Goal: Check status: Check status

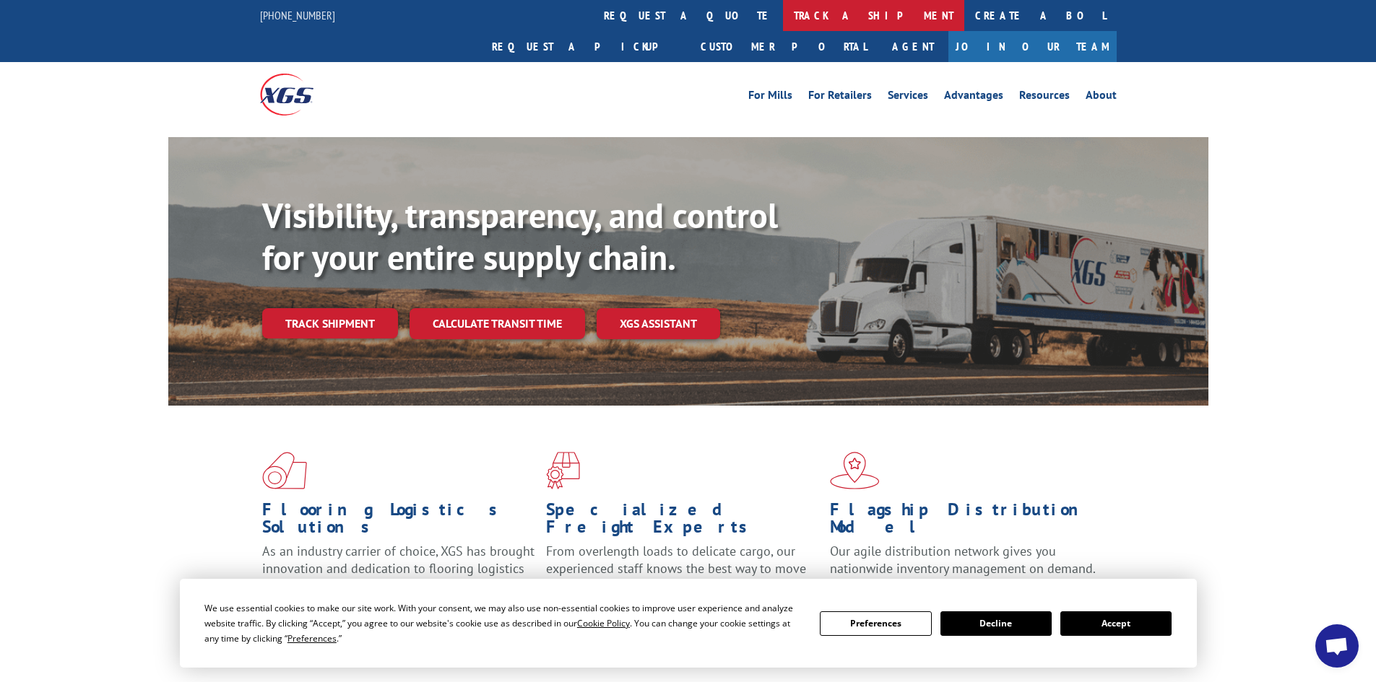
click at [783, 16] on link "track a shipment" at bounding box center [873, 15] width 181 height 31
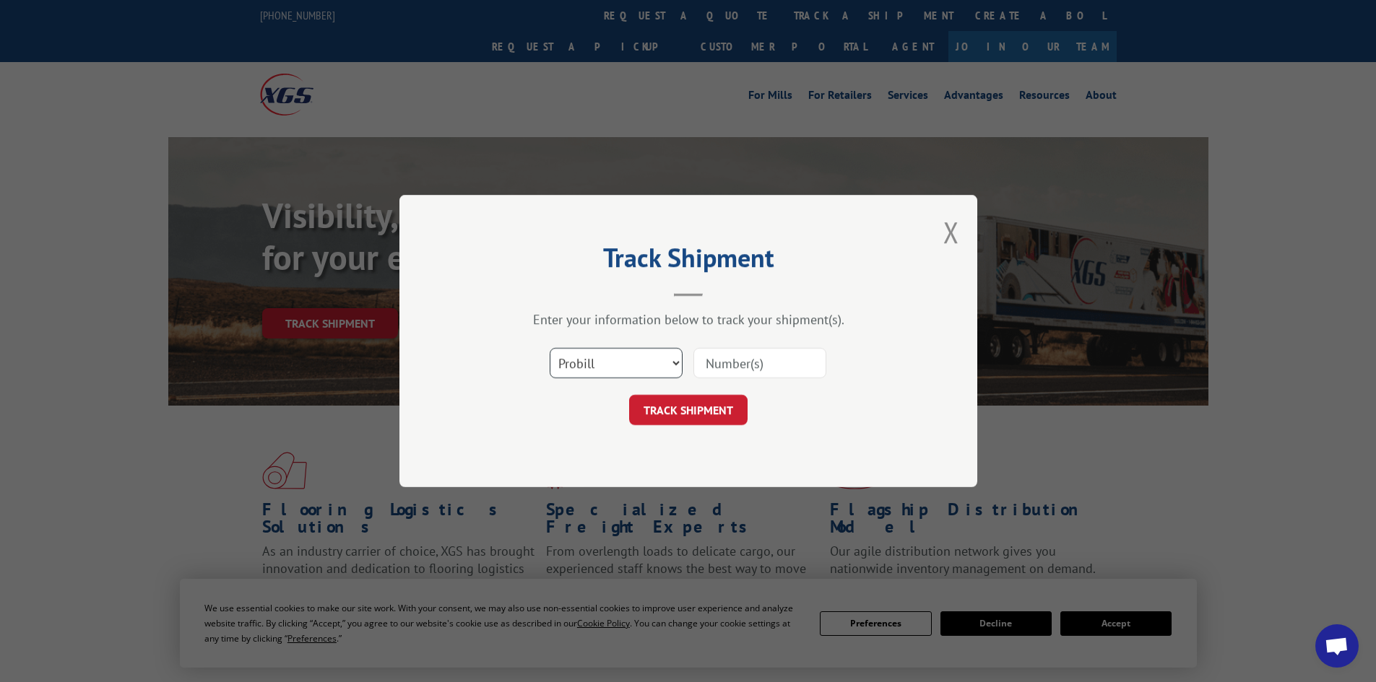
drag, startPoint x: 618, startPoint y: 360, endPoint x: 617, endPoint y: 371, distance: 10.9
click at [619, 360] on select "Select category... Probill BOL PO" at bounding box center [616, 363] width 133 height 30
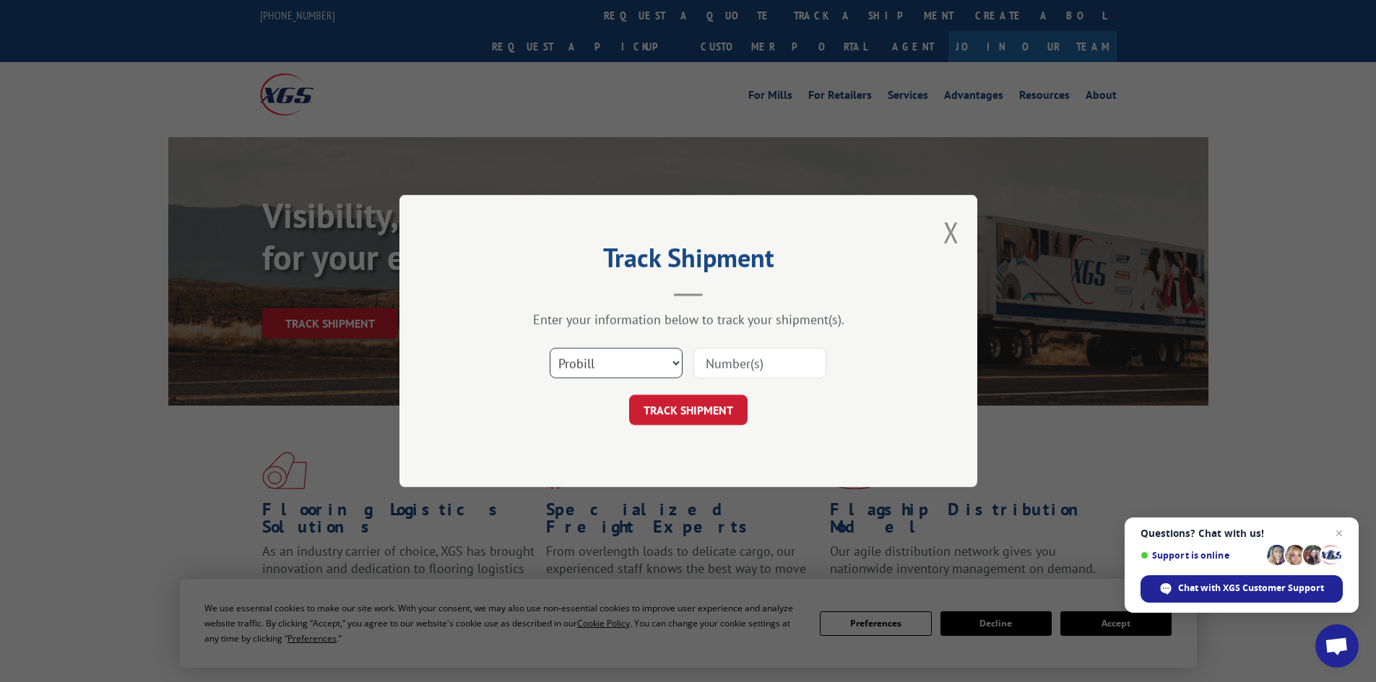
select select "bol"
click at [550, 348] on select "Select category... Probill BOL PO" at bounding box center [616, 363] width 133 height 30
click at [736, 362] on input at bounding box center [759, 363] width 133 height 30
paste input "5549162"
type input "5549162"
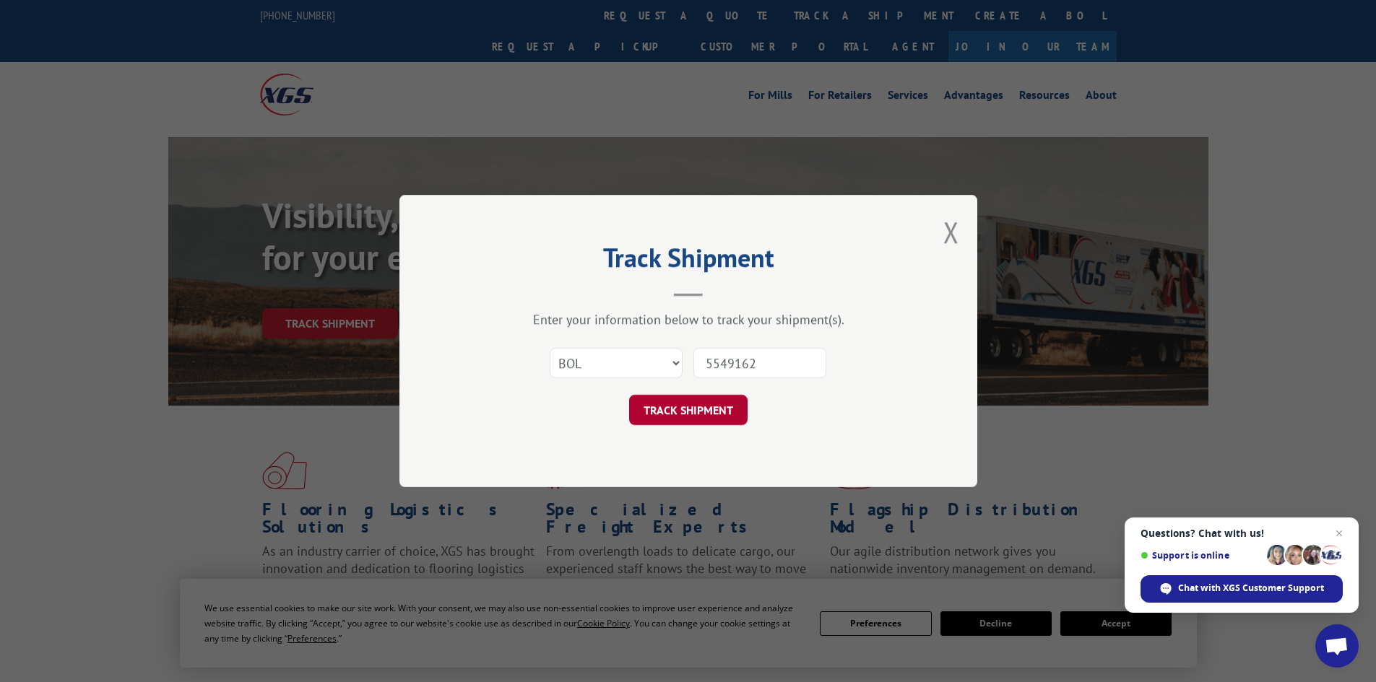
click at [690, 409] on button "TRACK SHIPMENT" at bounding box center [688, 410] width 118 height 30
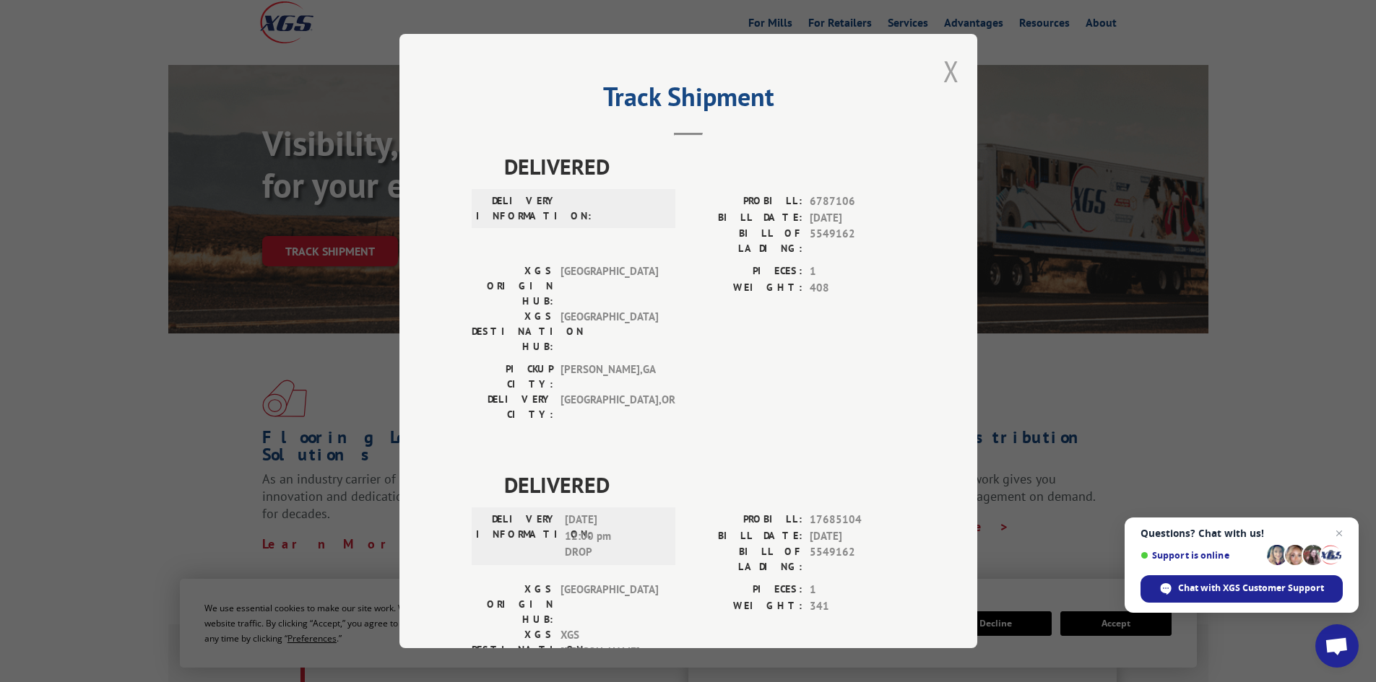
click at [945, 71] on button "Close modal" at bounding box center [951, 71] width 16 height 38
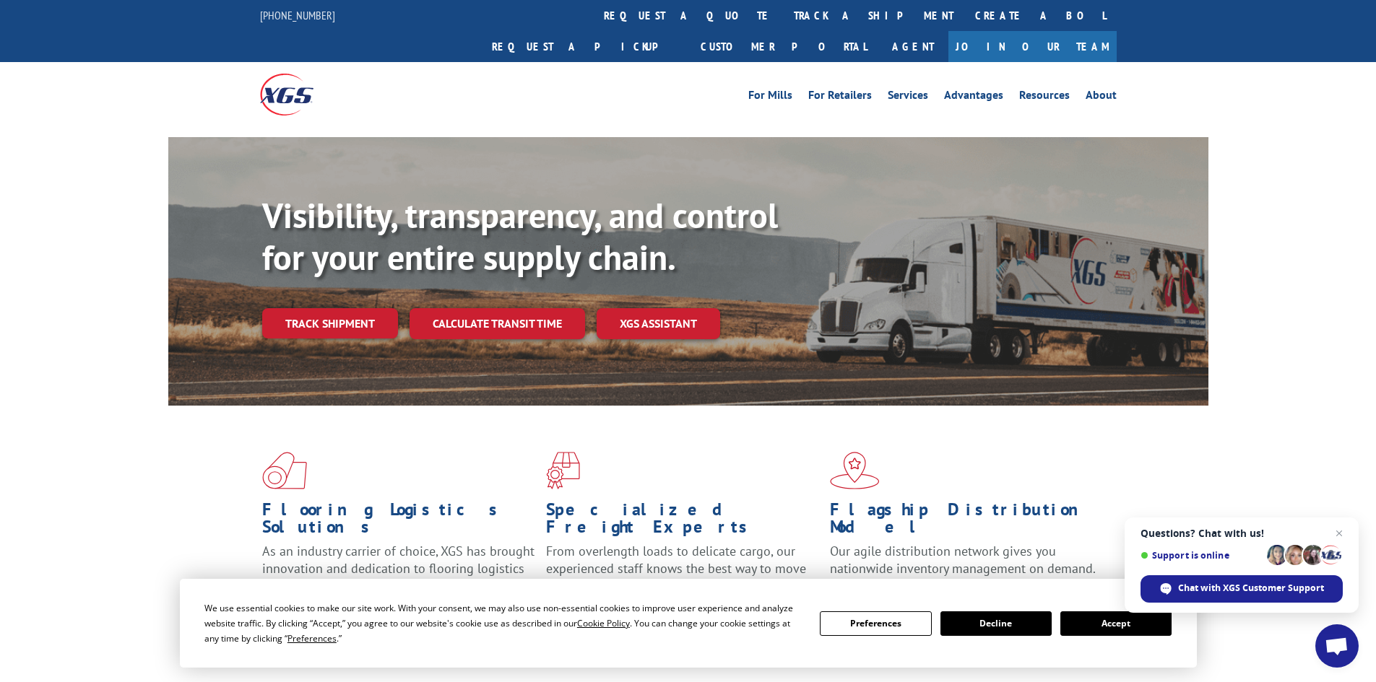
click at [578, 79] on div "For [PERSON_NAME] For Retailers Services Advantages Resources About For [PERSON…" at bounding box center [688, 94] width 856 height 64
